Goal: Information Seeking & Learning: Learn about a topic

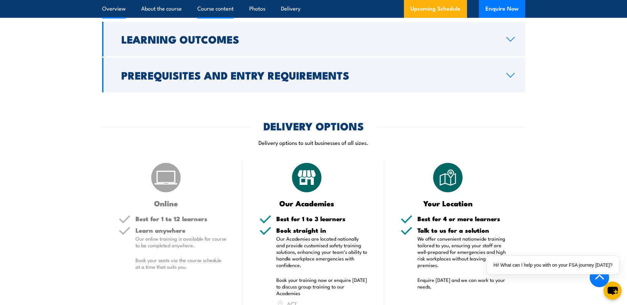
scroll to position [793, 0]
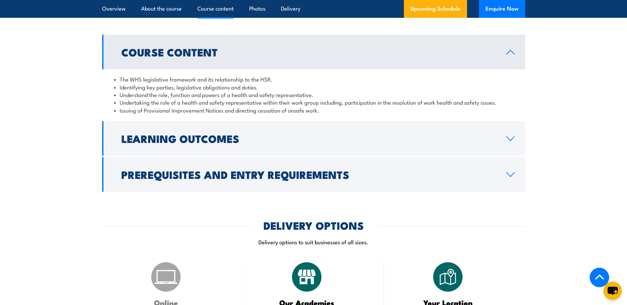
scroll to position [892, 0]
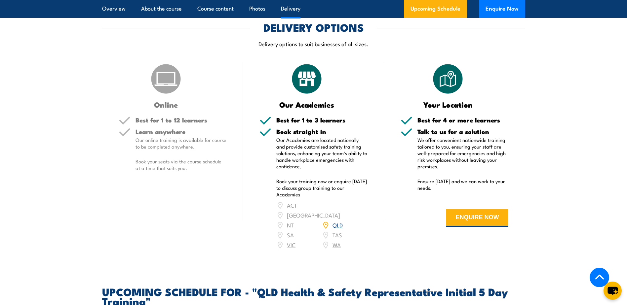
click at [336, 245] on div "ACT NSW NT QLD SA TAS VIC WA" at bounding box center [321, 226] width 91 height 50
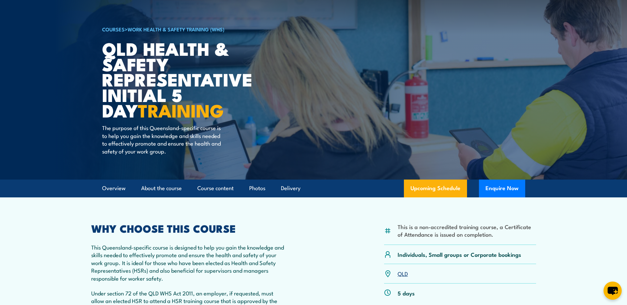
scroll to position [0, 0]
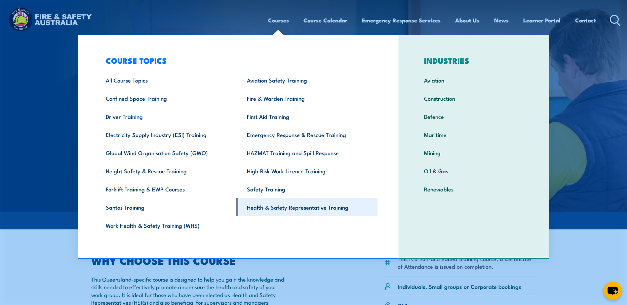
click at [277, 213] on link "Health & Safety Representative Training" at bounding box center [307, 207] width 141 height 18
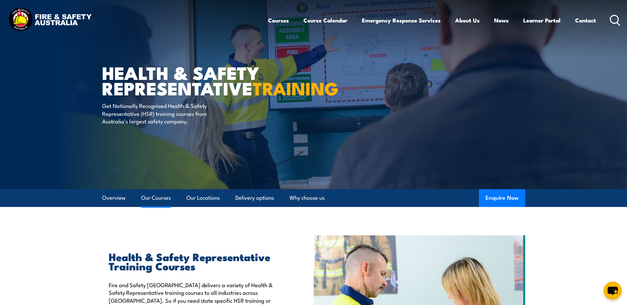
click at [147, 200] on link "Our Courses" at bounding box center [156, 198] width 30 height 18
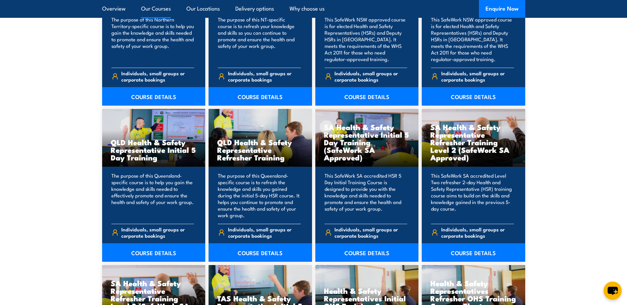
scroll to position [766, 0]
click at [369, 256] on link "COURSE DETAILS" at bounding box center [366, 252] width 103 height 19
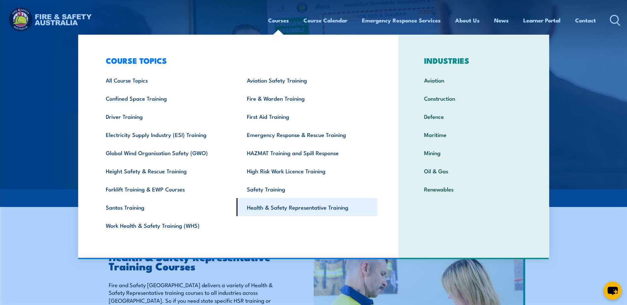
click at [304, 210] on link "Health & Safety Representative Training" at bounding box center [307, 207] width 141 height 18
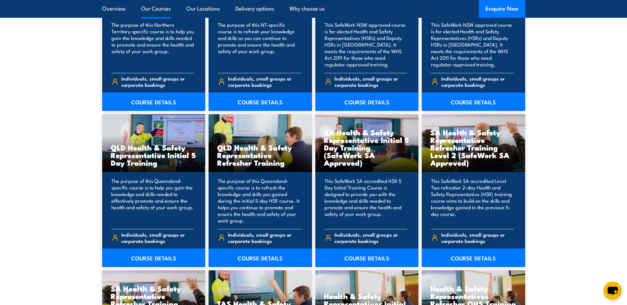
scroll to position [628, 0]
